Goal: Answer question/provide support: Share knowledge or assist other users

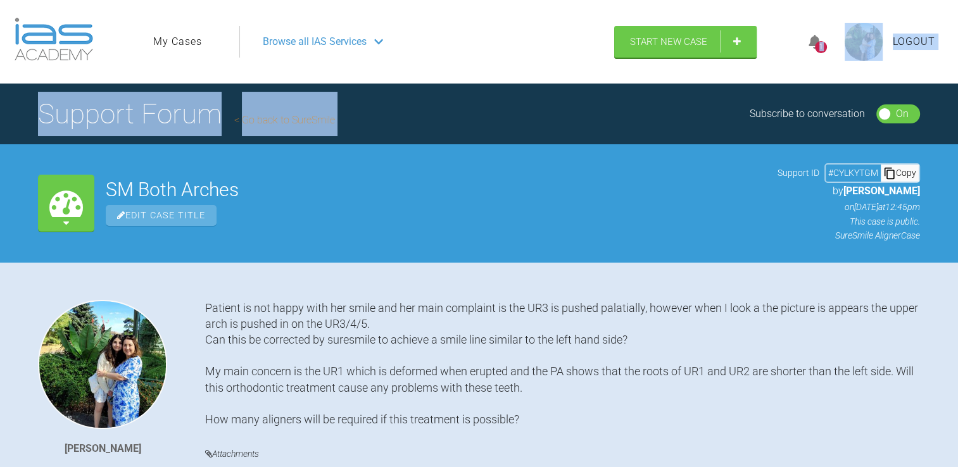
drag, startPoint x: 0, startPoint y: 0, endPoint x: 811, endPoint y: 6, distance: 810.8
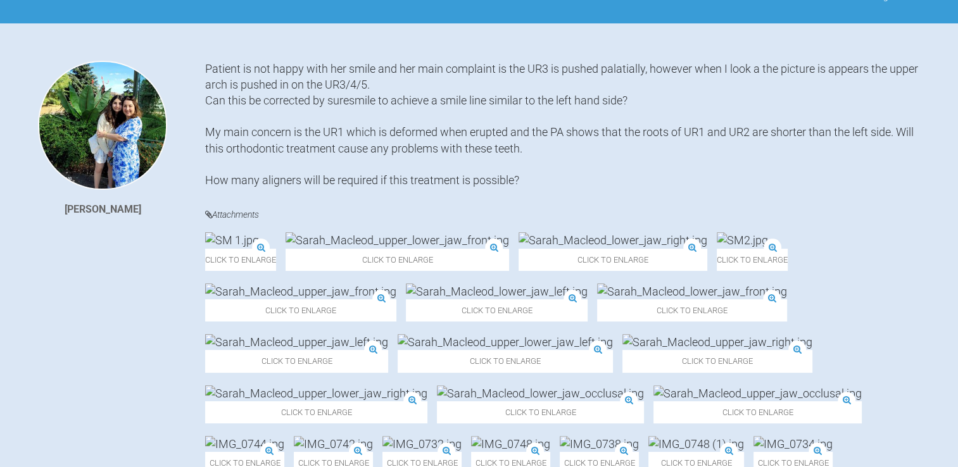
scroll to position [265, 0]
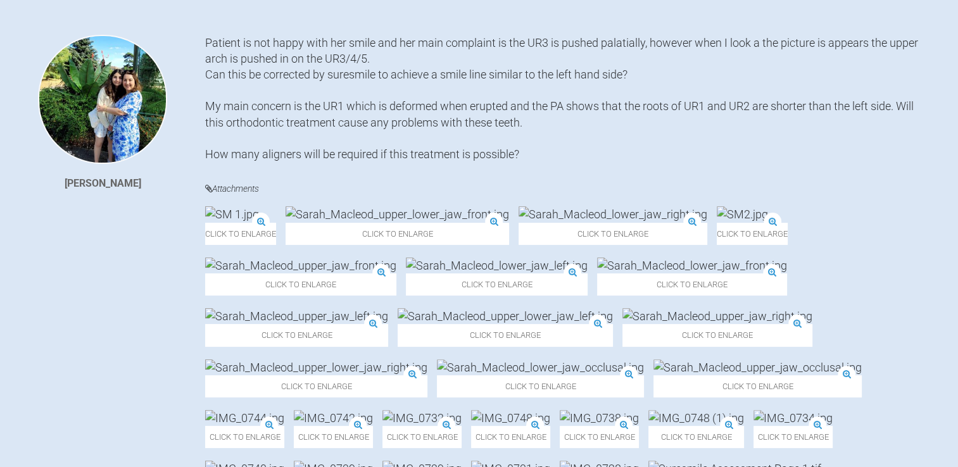
click at [948, 229] on div "[PERSON_NAME] Patient is not happy with her smile and her main complaint is the…" at bounding box center [479, 333] width 958 height 596
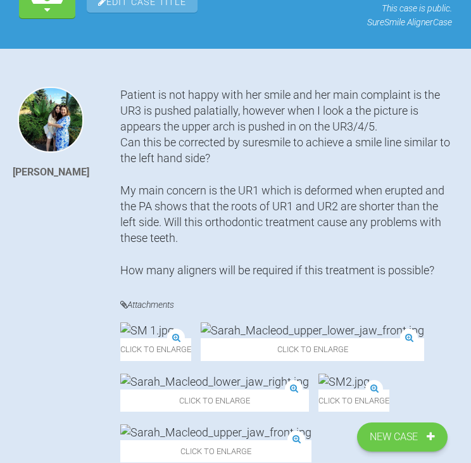
scroll to position [0, 0]
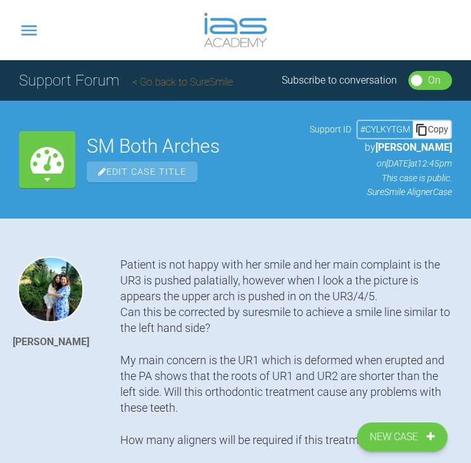
click at [30, 172] on icon at bounding box center [47, 159] width 34 height 34
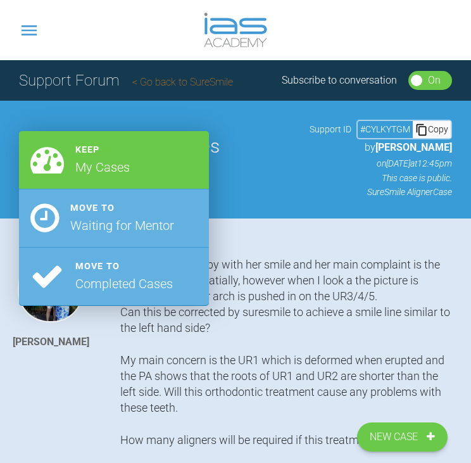
click at [299, 146] on div "SM Both Arches Edit Case Title Support ID # CYLKYTGM Copy by [PERSON_NAME] on […" at bounding box center [269, 159] width 365 height 79
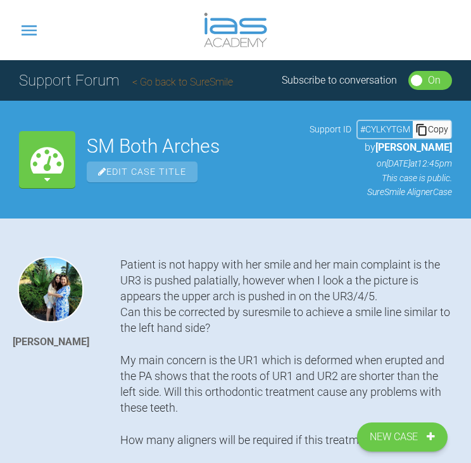
click at [156, 172] on span "Edit Case Title" at bounding box center [142, 171] width 111 height 21
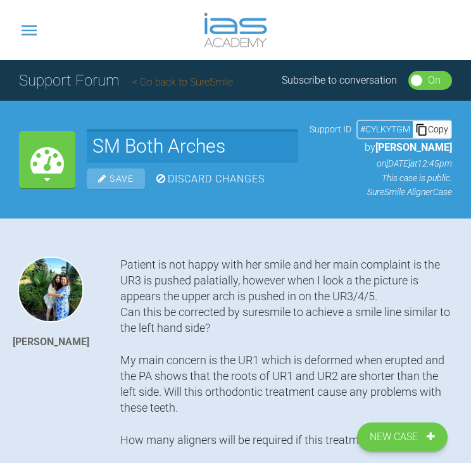
click at [172, 179] on div "Discard Changes" at bounding box center [210, 179] width 108 height 16
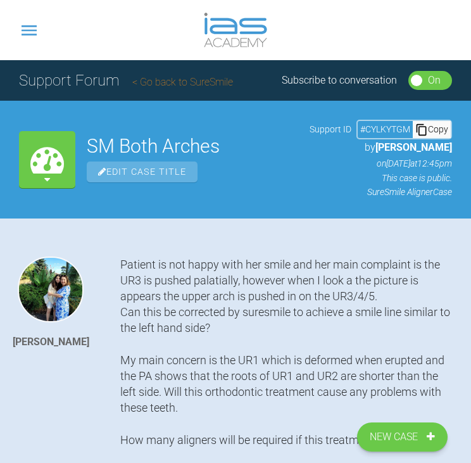
click at [425, 147] on span "[PERSON_NAME]" at bounding box center [413, 147] width 77 height 12
click at [425, 174] on p "This case is public." at bounding box center [381, 178] width 142 height 14
click at [51, 158] on icon at bounding box center [47, 159] width 34 height 34
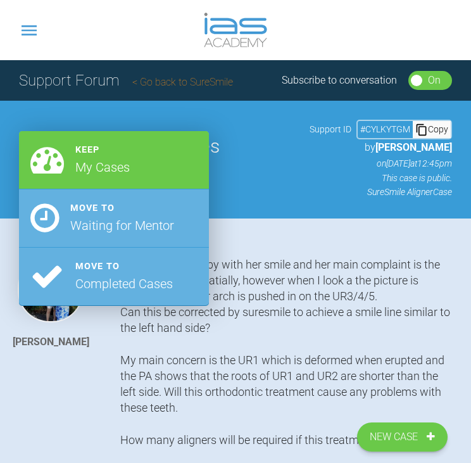
click at [313, 139] on p "by [PERSON_NAME]" at bounding box center [381, 147] width 142 height 16
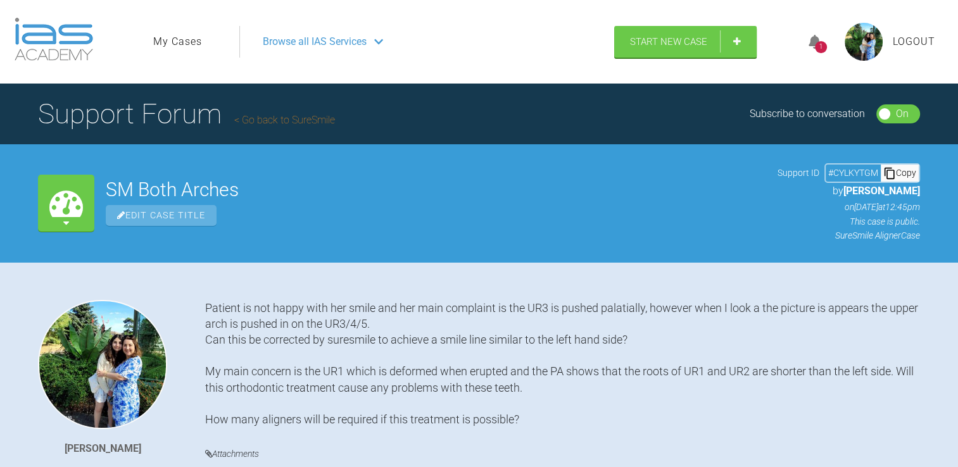
click at [137, 109] on h1 "Support Forum Go back to SureSmile" at bounding box center [186, 114] width 297 height 44
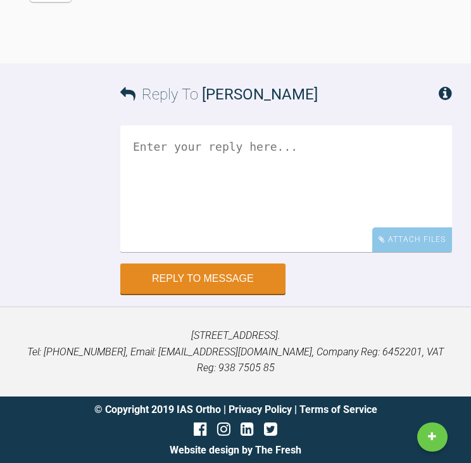
scroll to position [3709, 0]
drag, startPoint x: 117, startPoint y: 277, endPoint x: 165, endPoint y: 301, distance: 53.2
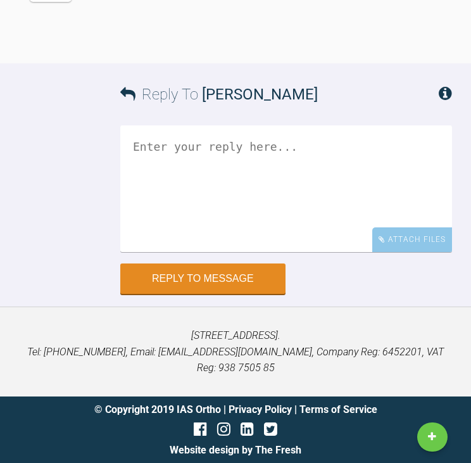
drag, startPoint x: 165, startPoint y: 301, endPoint x: 304, endPoint y: 251, distance: 148.3
drag, startPoint x: 255, startPoint y: 275, endPoint x: 289, endPoint y: 338, distance: 71.6
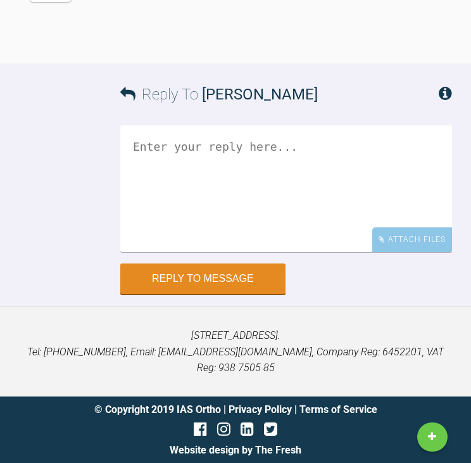
copy div "use the upper 6's and UR12 as landmarks and then ask them to align the upper to…"
